Goal: Information Seeking & Learning: Compare options

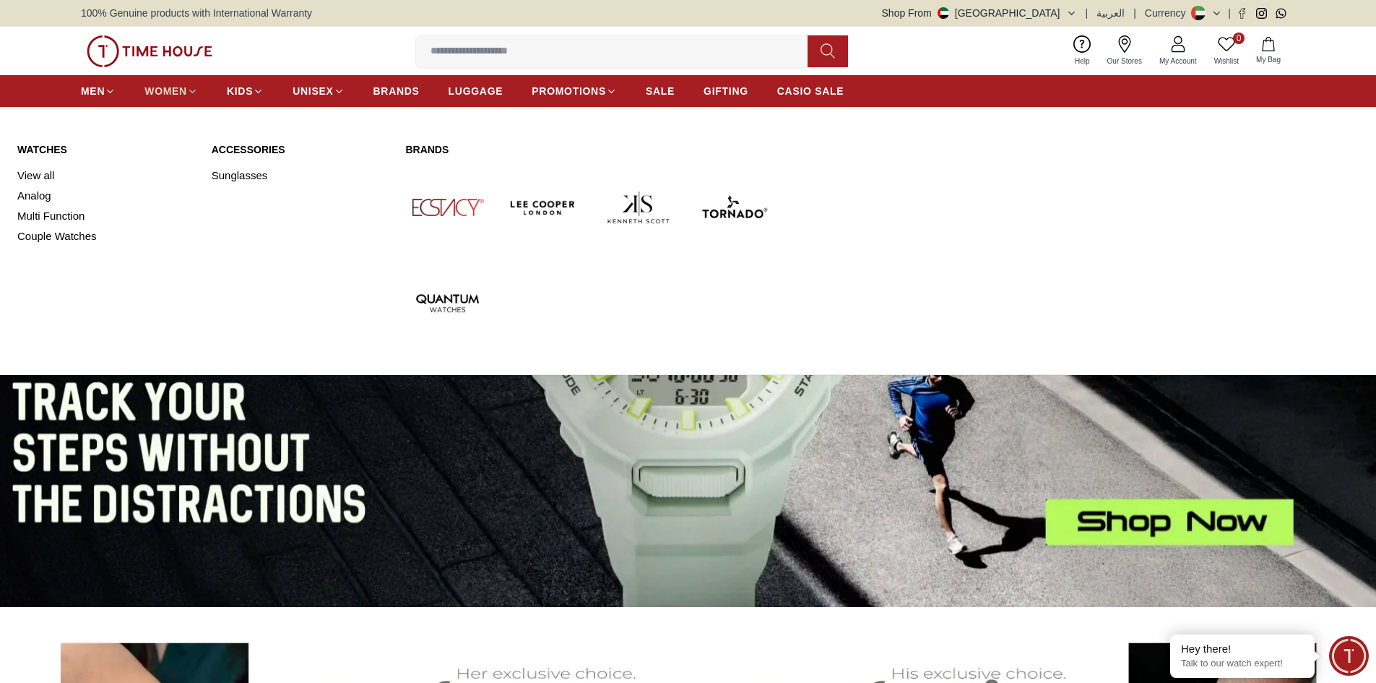
click at [176, 92] on span "WOMEN" at bounding box center [166, 91] width 43 height 14
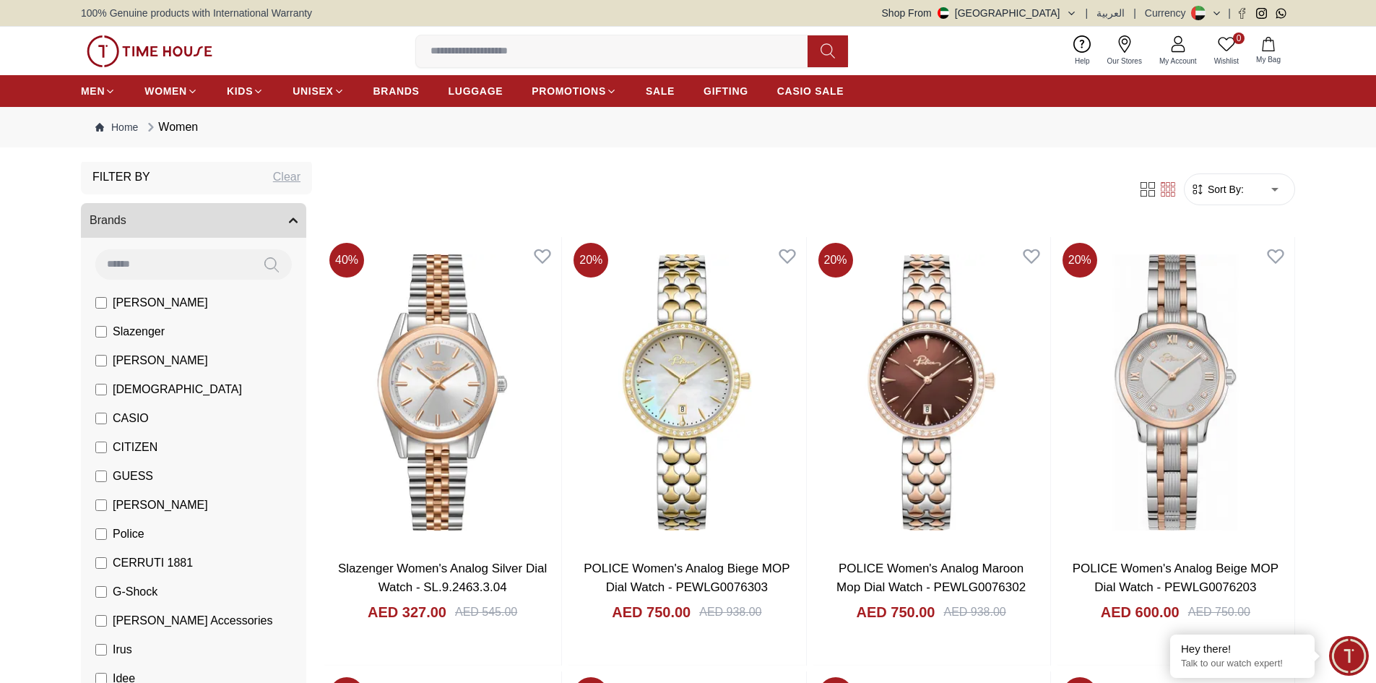
scroll to position [72, 0]
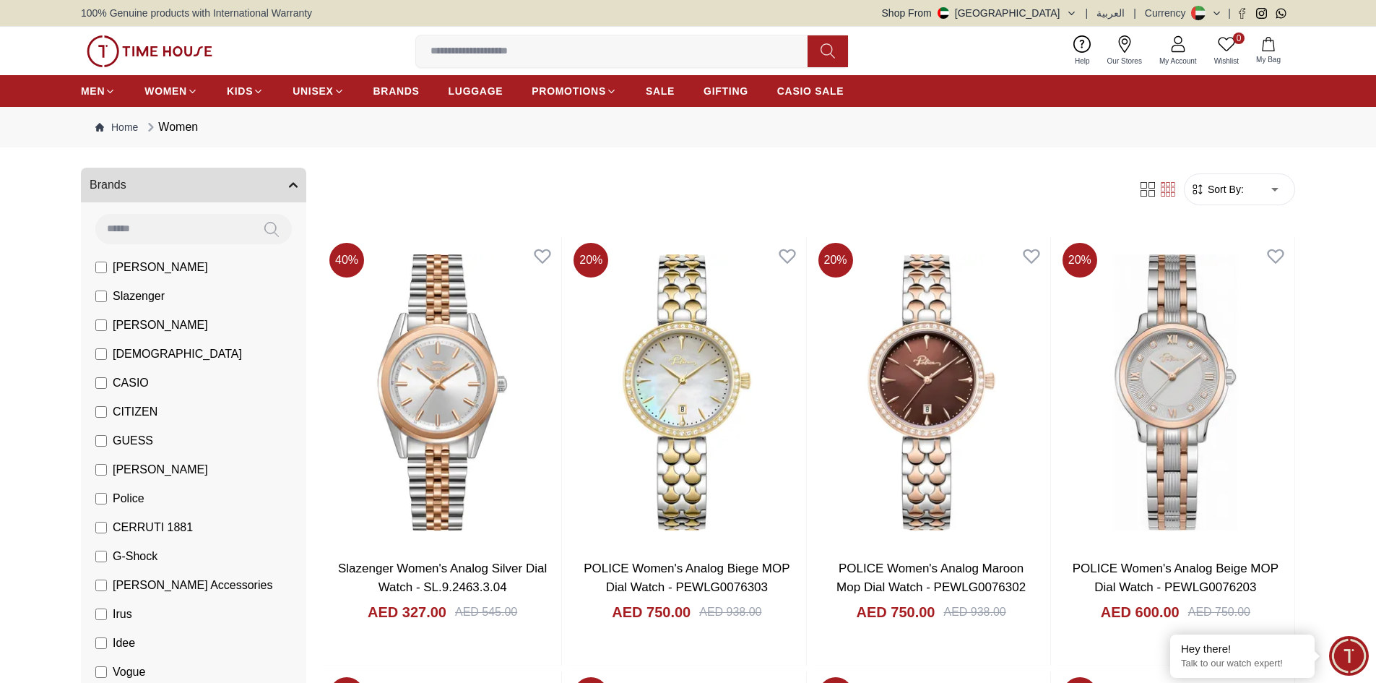
click at [146, 549] on span "G-Shock" at bounding box center [135, 556] width 45 height 17
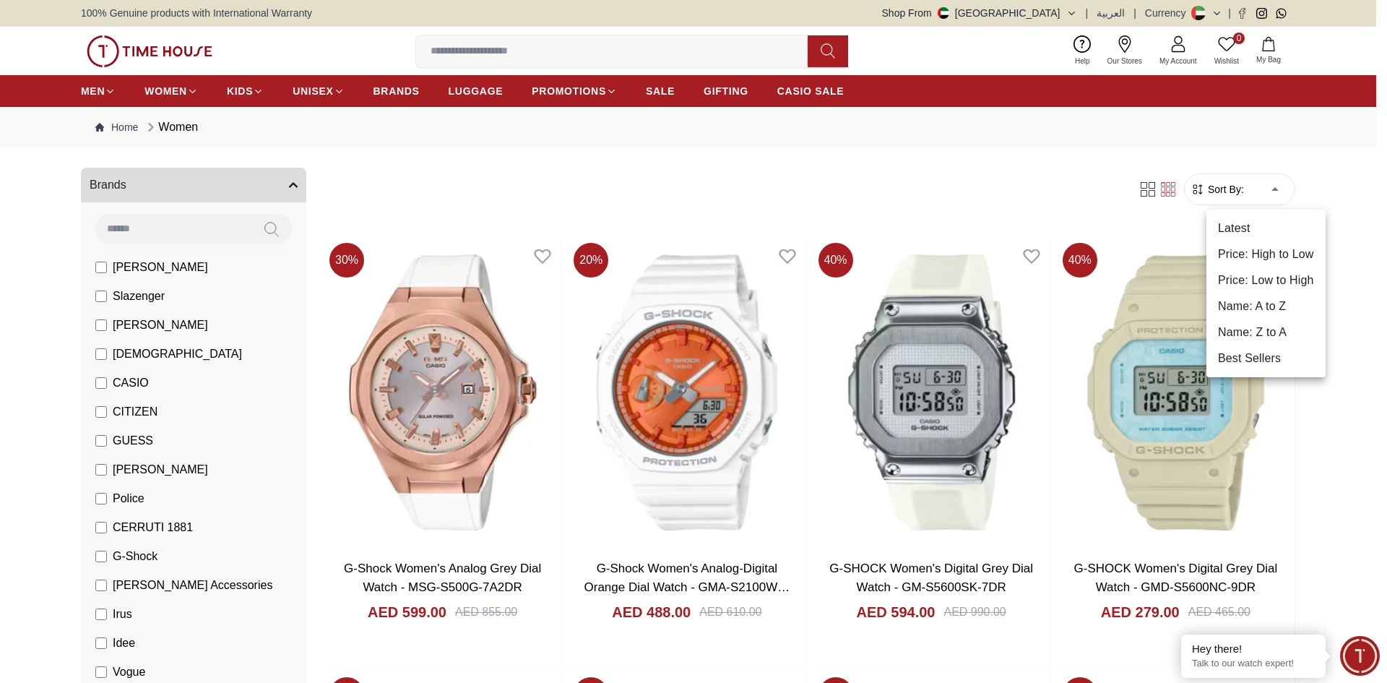
click at [1278, 283] on li "Price: Low to High" at bounding box center [1266, 280] width 119 height 26
type input "*"
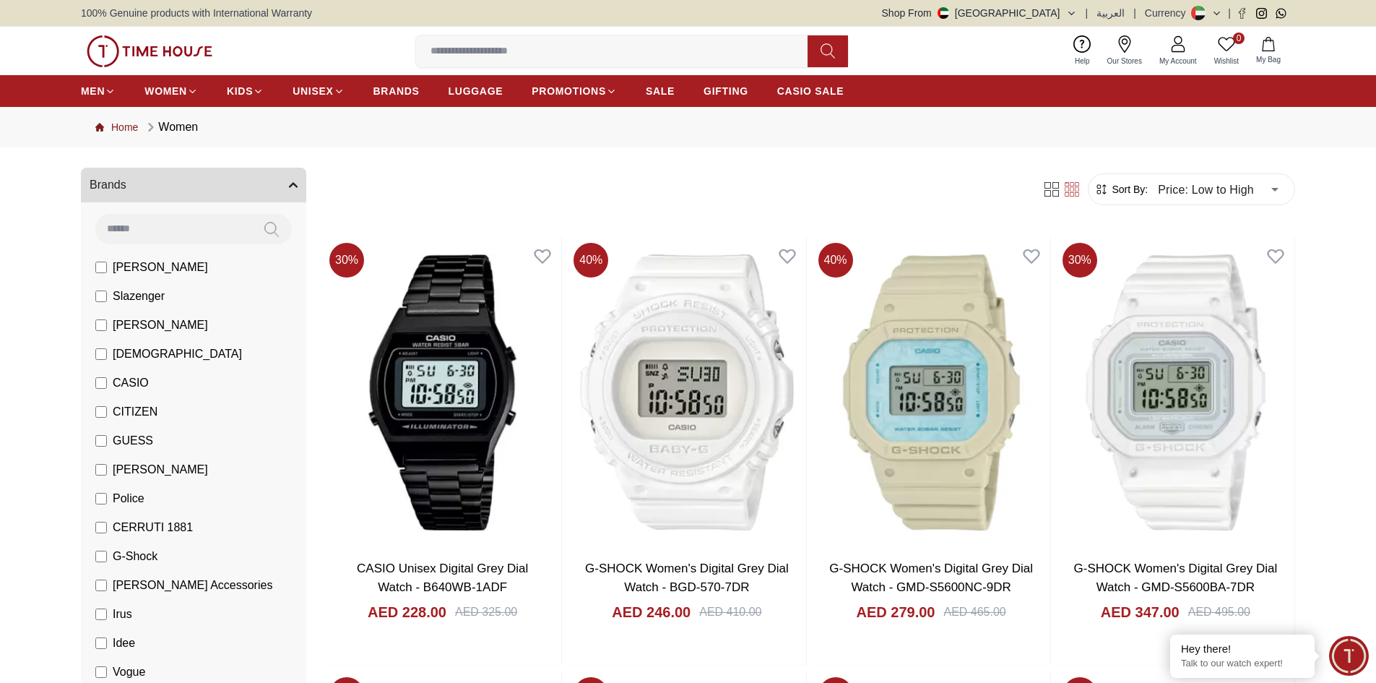
click at [125, 130] on link "Home" at bounding box center [116, 127] width 43 height 14
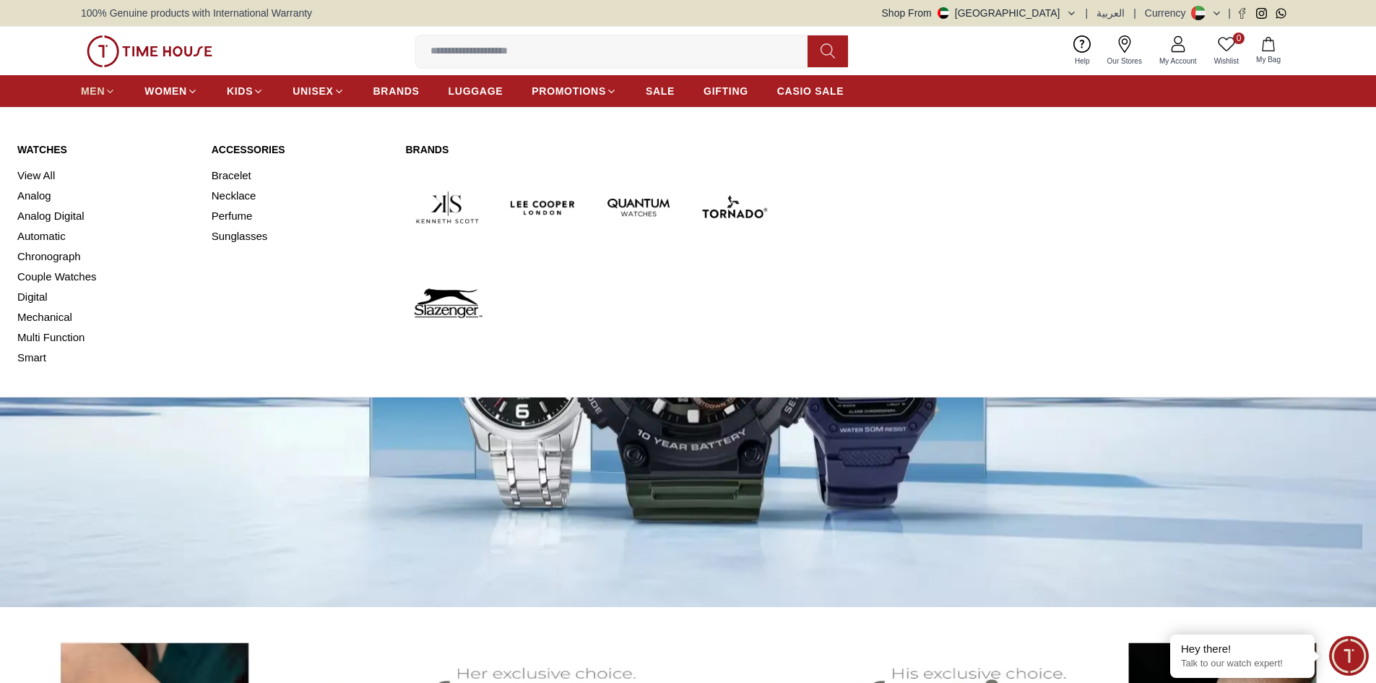
click at [98, 93] on span "MEN" at bounding box center [93, 91] width 24 height 14
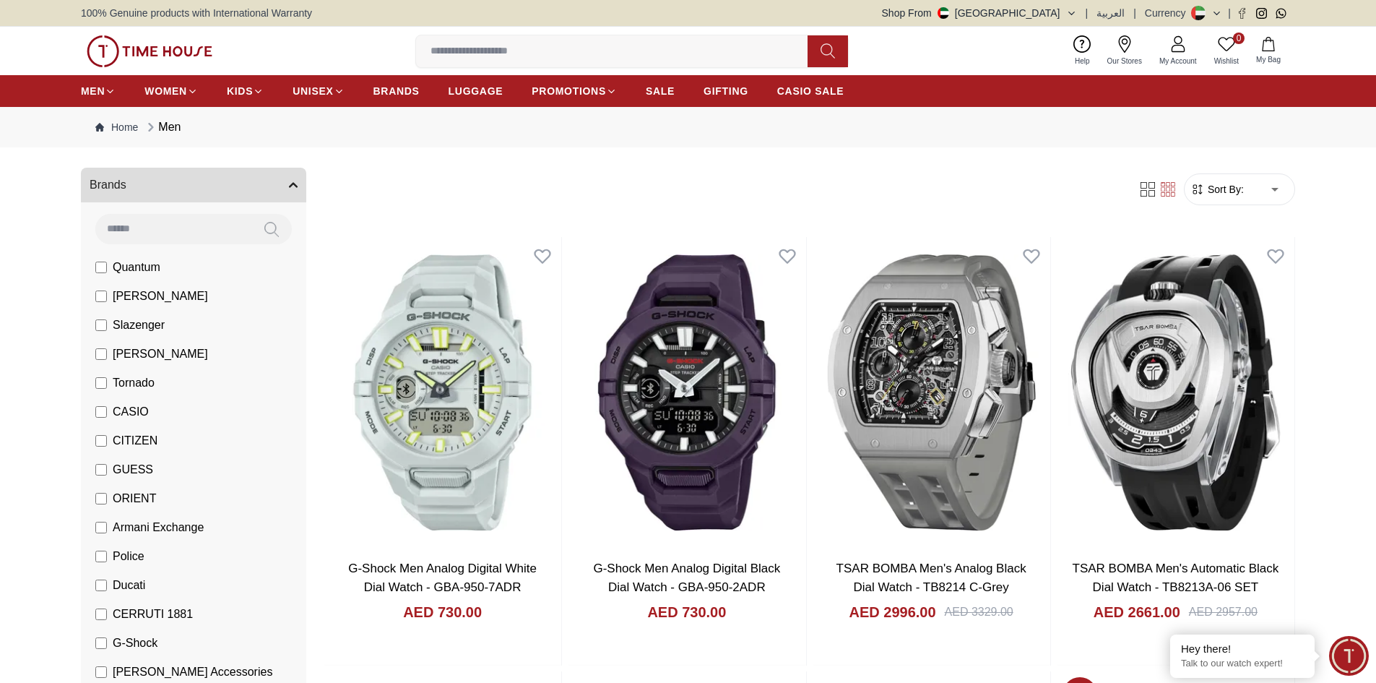
scroll to position [145, 0]
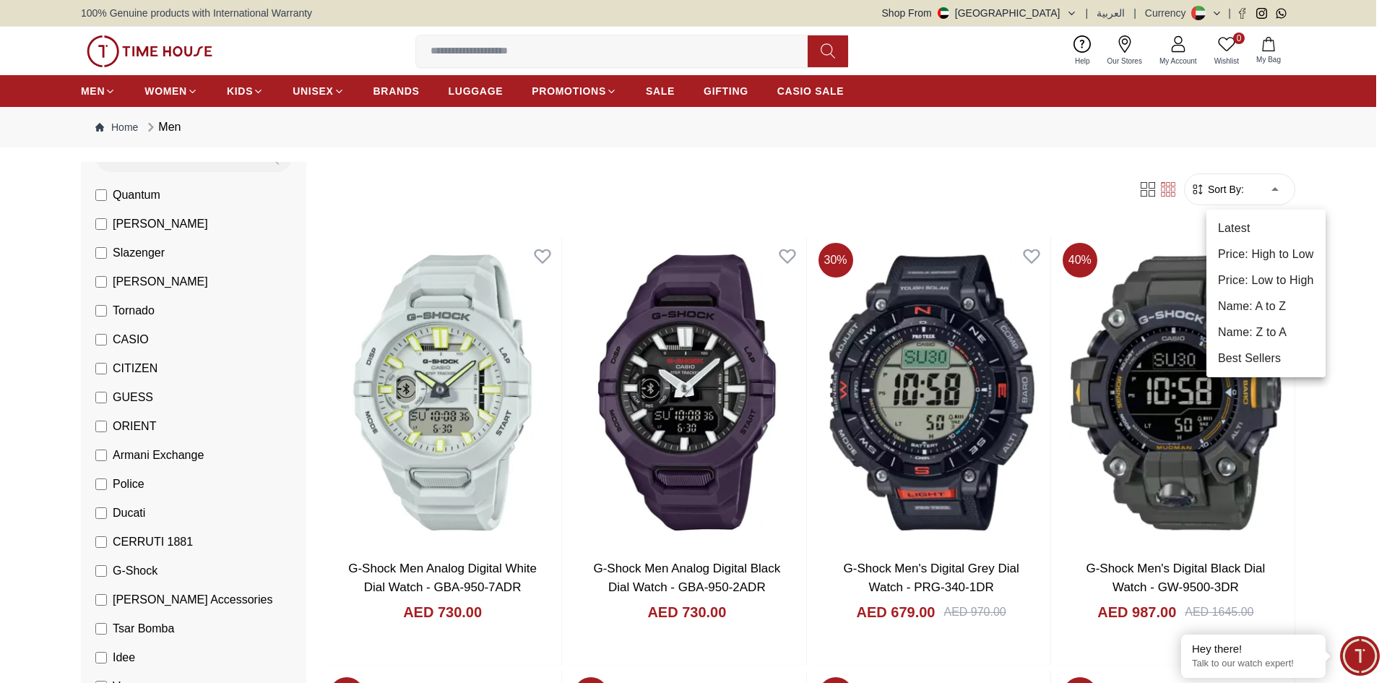
click at [1289, 285] on li "Price: Low to High" at bounding box center [1266, 280] width 119 height 26
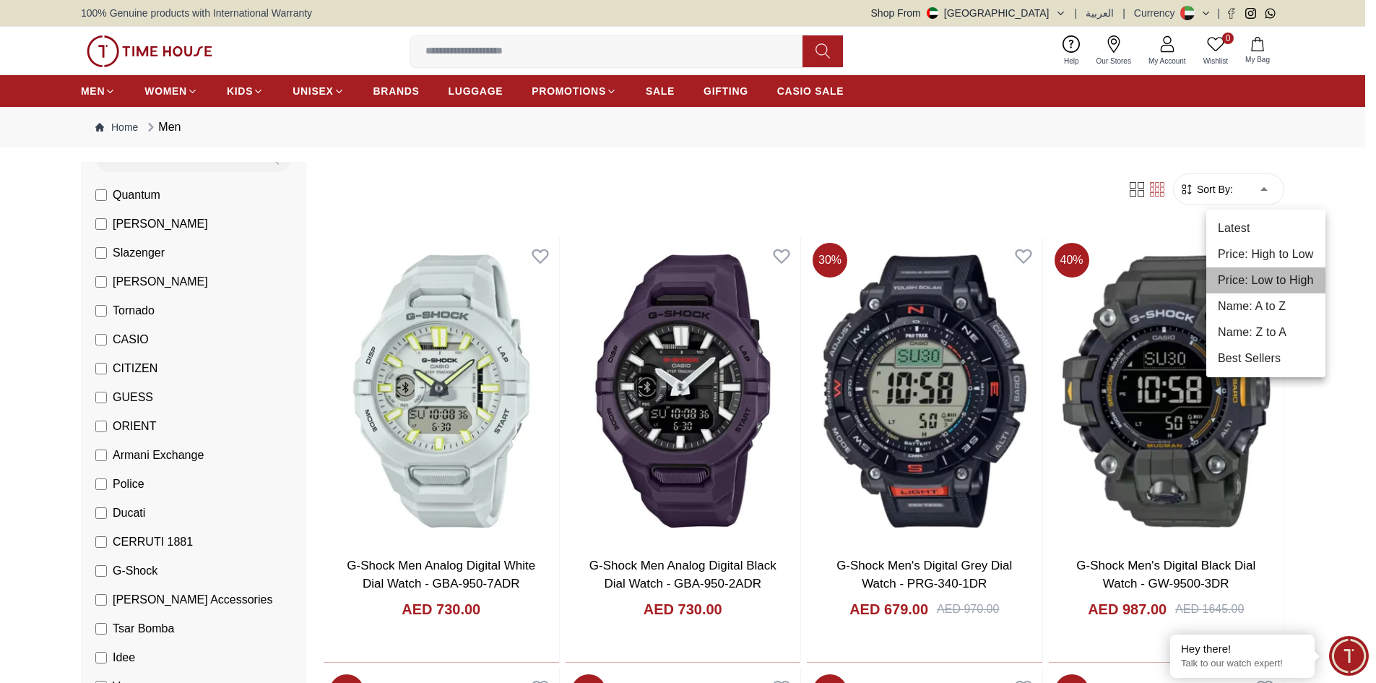
type input "*"
